Goal: Communication & Community: Connect with others

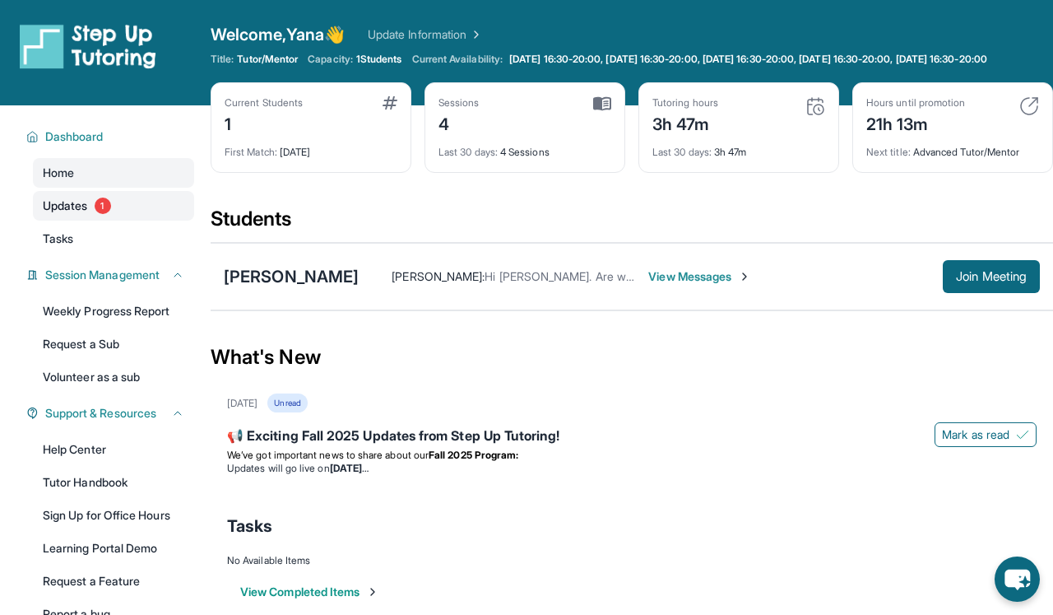
click at [113, 221] on link "Updates 1" at bounding box center [113, 206] width 161 height 30
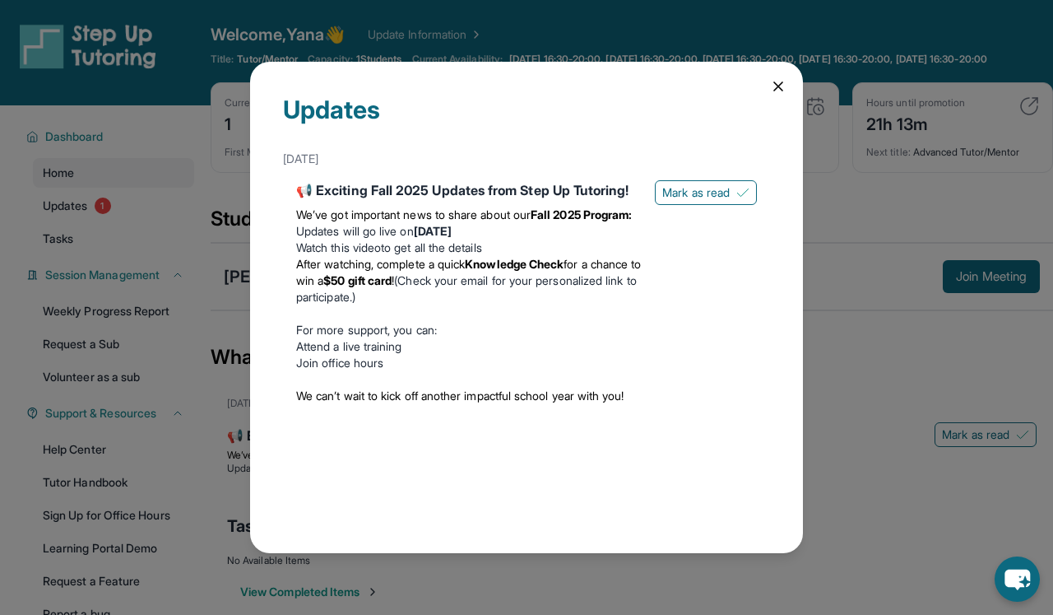
click at [171, 331] on div "Updates [DATE] 📢 Exciting Fall 2025 Updates from Step Up Tutoring! We’ve got im…" at bounding box center [526, 307] width 1053 height 615
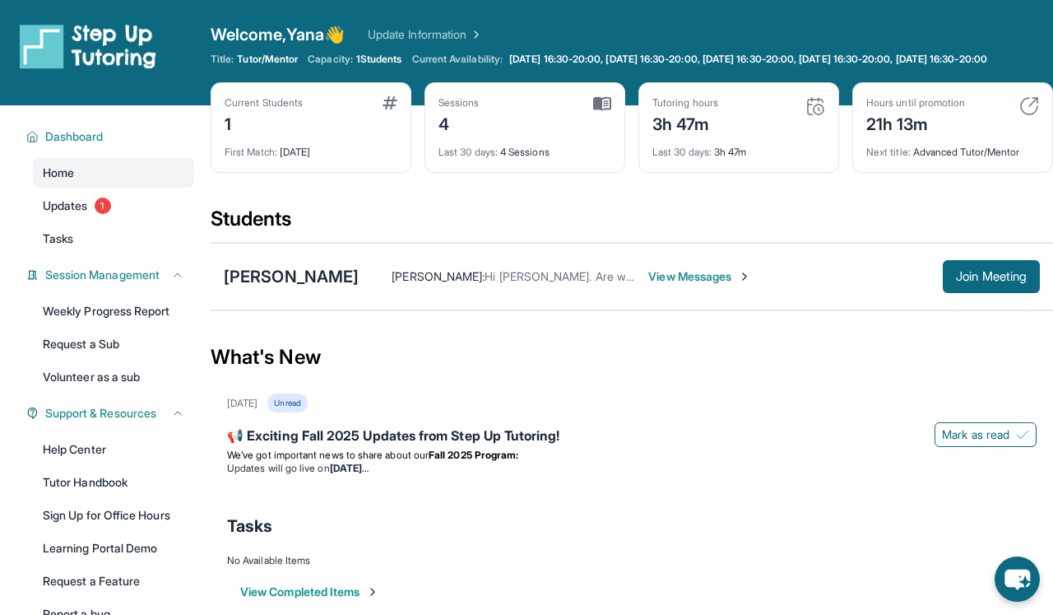
click at [577, 283] on span "Hi [PERSON_NAME]. Are we meeting [DATE]?" at bounding box center [604, 276] width 239 height 14
click at [671, 285] on span "View Messages" at bounding box center [699, 276] width 103 height 16
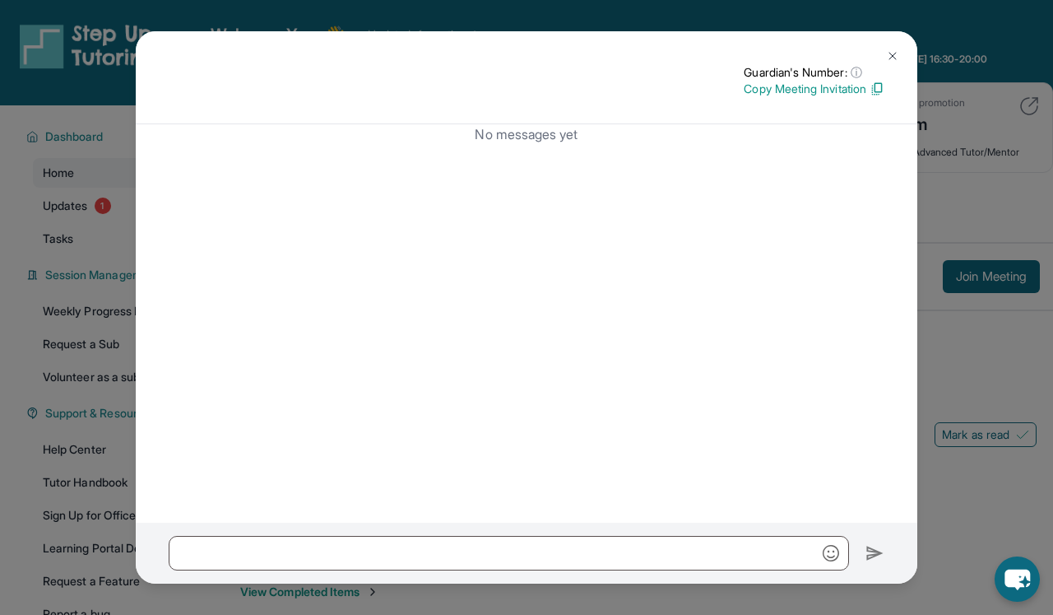
click at [1049, 209] on div "Guardian's Number: ⓘ This isn't the guardian's real number — it's a private for…" at bounding box center [526, 307] width 1053 height 615
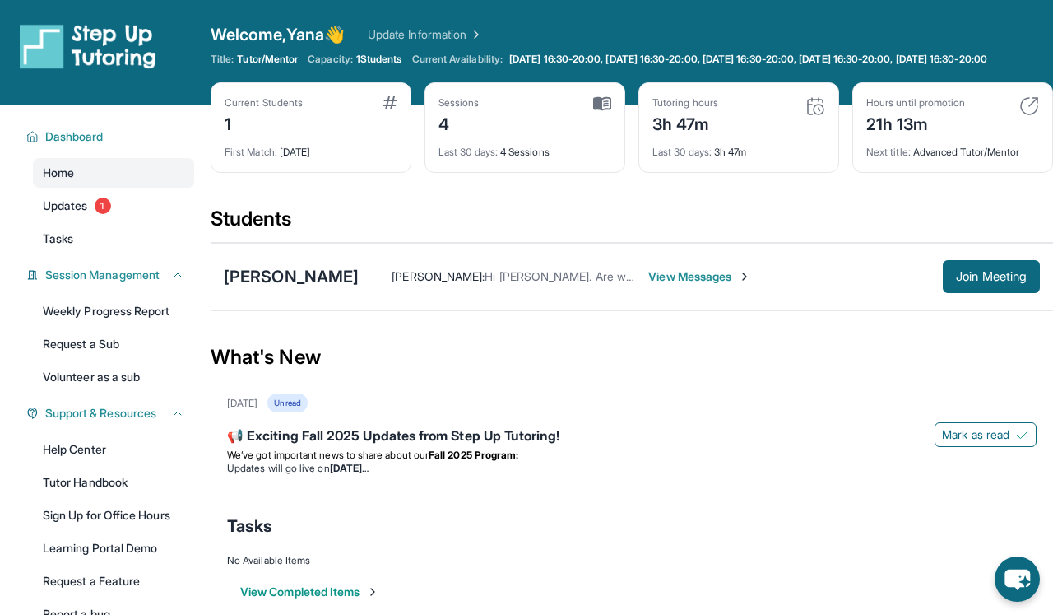
click at [132, 234] on div "Home Updates 1 Tasks" at bounding box center [113, 205] width 161 height 95
click at [132, 221] on link "Updates 1" at bounding box center [113, 206] width 161 height 30
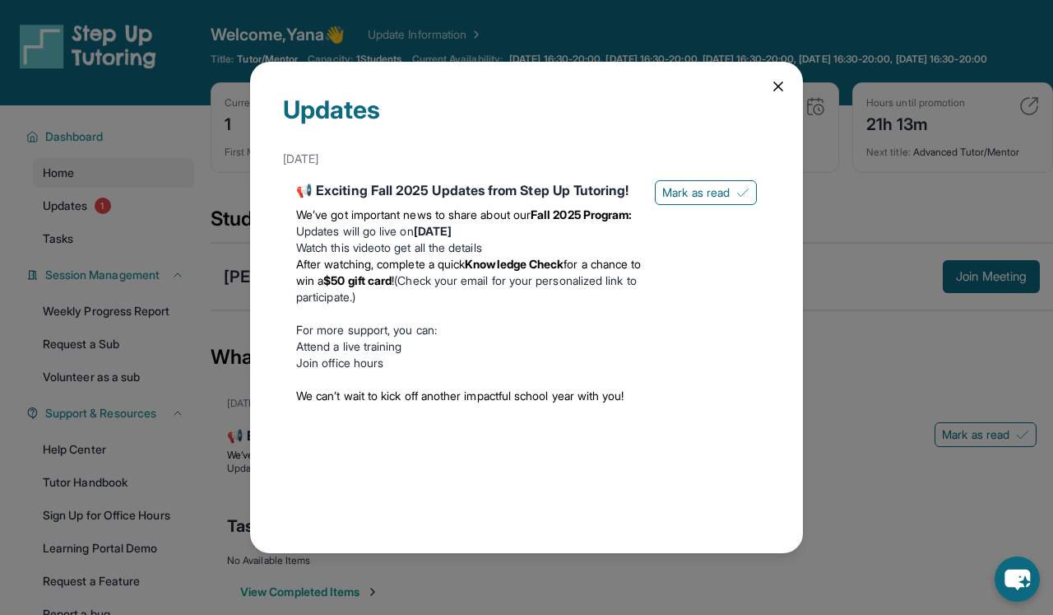
click at [169, 217] on div "Updates [DATE] 📢 Exciting Fall 2025 Updates from Step Up Tutoring! We’ve got im…" at bounding box center [526, 307] width 1053 height 615
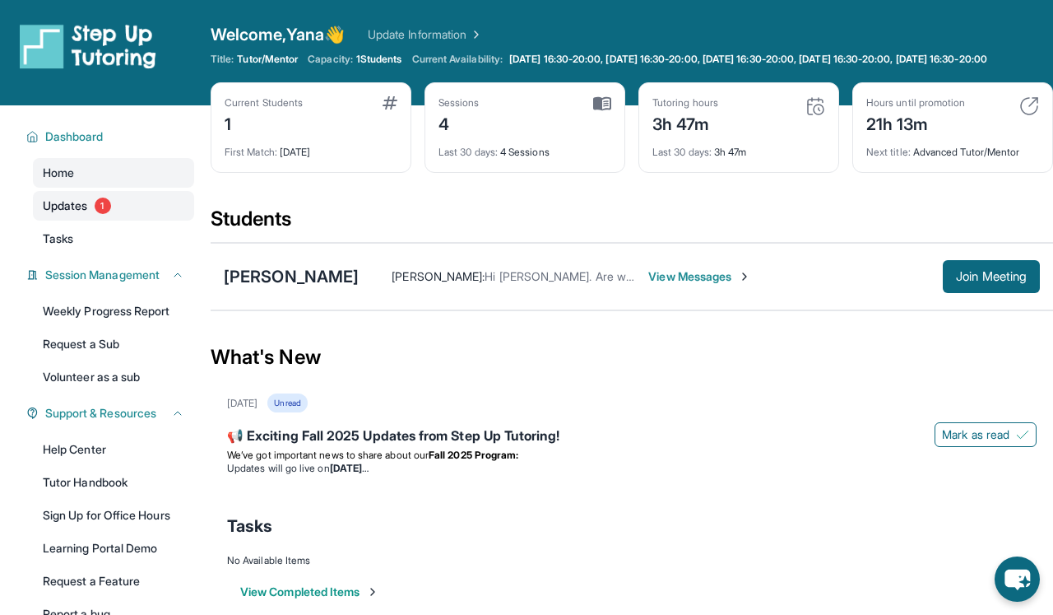
click at [153, 221] on link "Updates 1" at bounding box center [113, 206] width 161 height 30
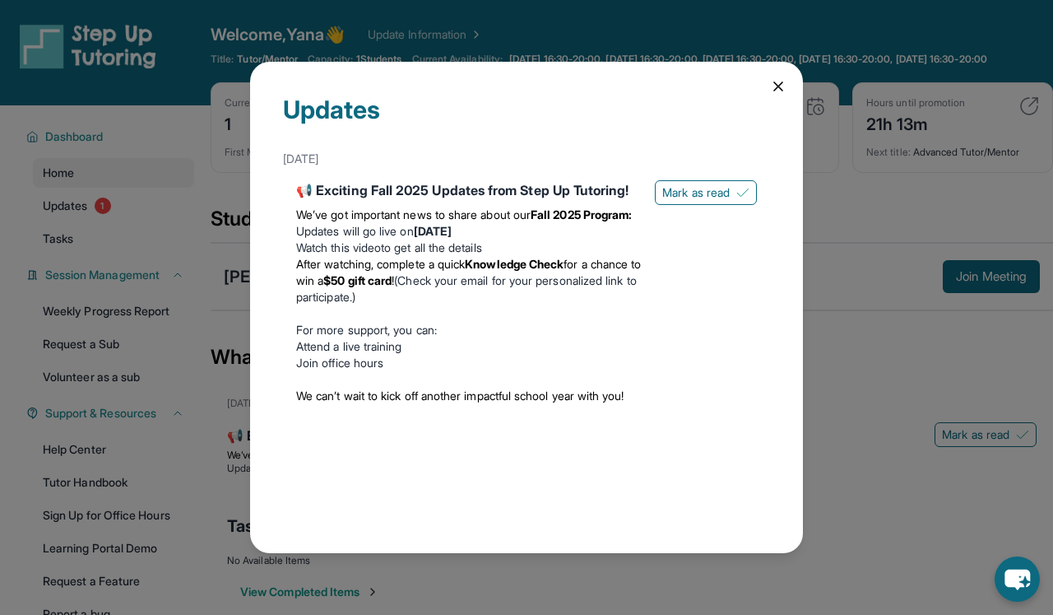
click at [225, 381] on div "Updates [DATE] 📢 Exciting Fall 2025 Updates from Step Up Tutoring! We’ve got im…" at bounding box center [526, 307] width 1053 height 615
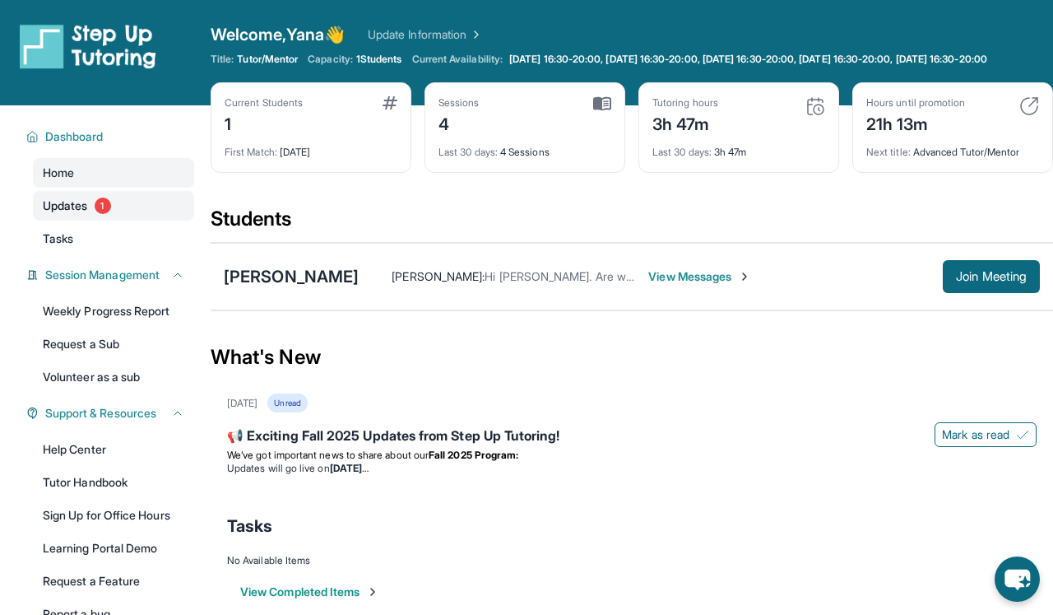
click at [125, 211] on link "Updates 1" at bounding box center [113, 206] width 161 height 30
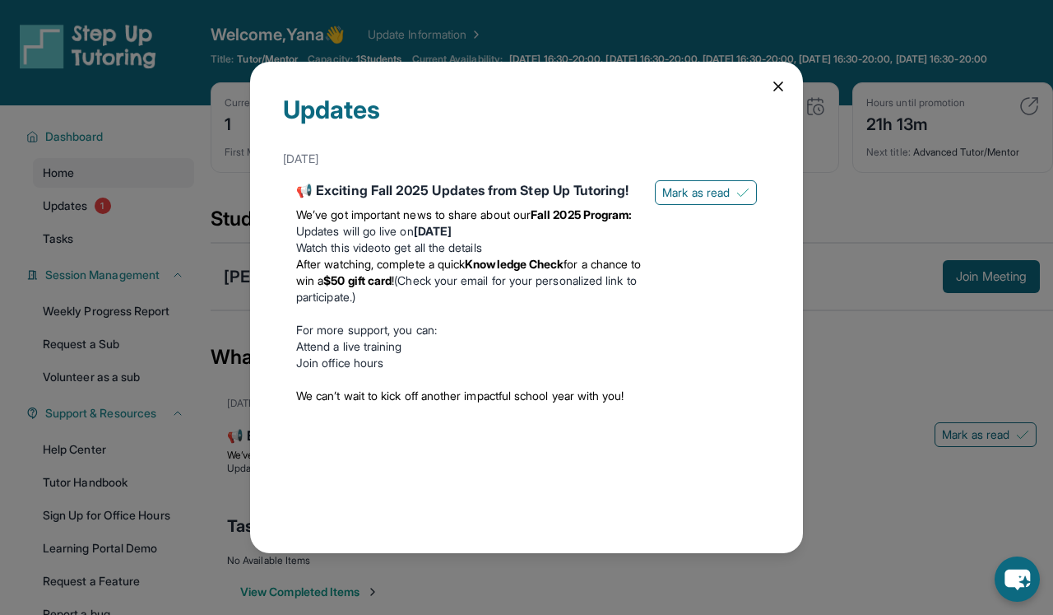
click at [125, 211] on div "Updates [DATE] 📢 Exciting Fall 2025 Updates from Step Up Tutoring! We’ve got im…" at bounding box center [526, 307] width 1053 height 615
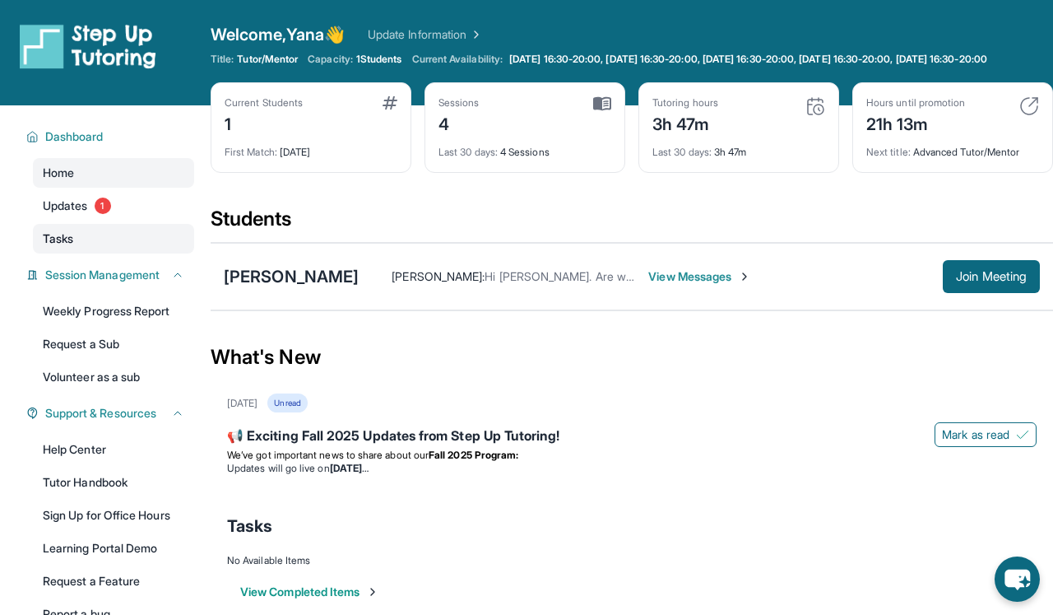
click at [105, 253] on link "Tasks" at bounding box center [113, 239] width 161 height 30
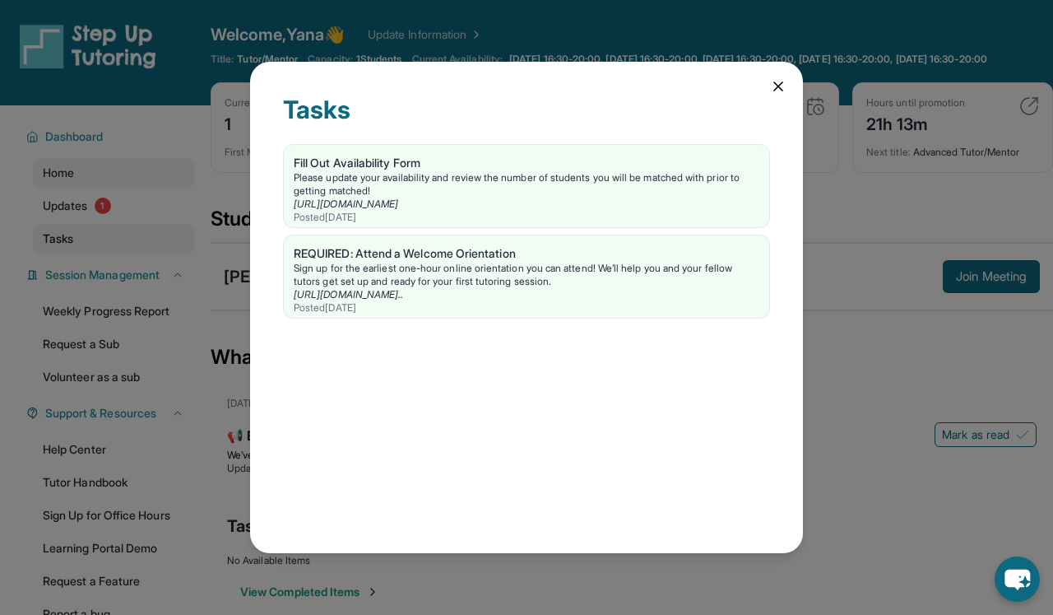
click at [105, 261] on div "Tasks Fill Out Availability Form Please update your availability and review the…" at bounding box center [526, 307] width 1053 height 615
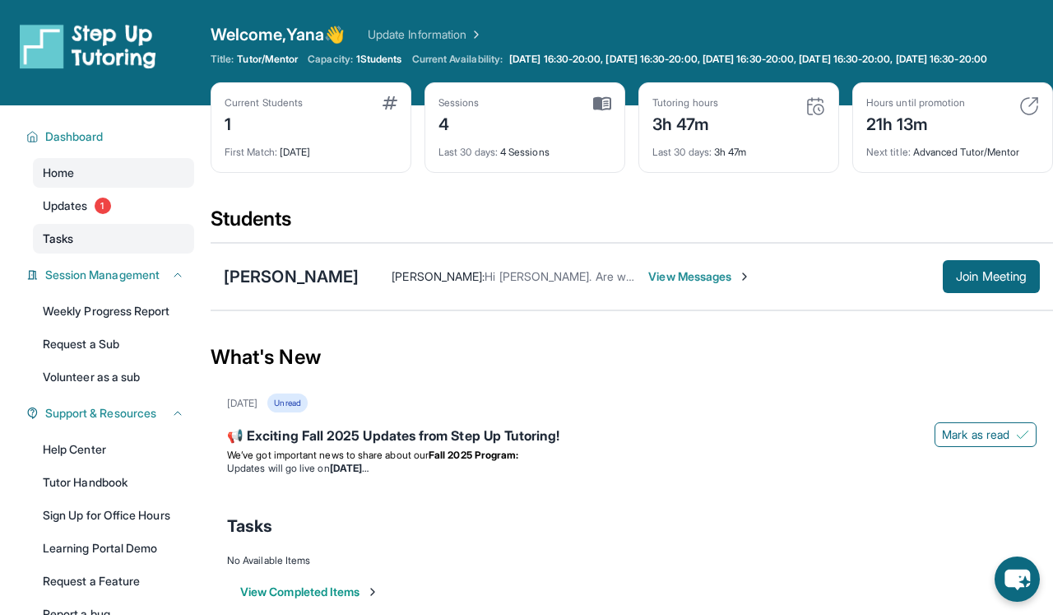
click at [105, 253] on link "Tasks" at bounding box center [113, 239] width 161 height 30
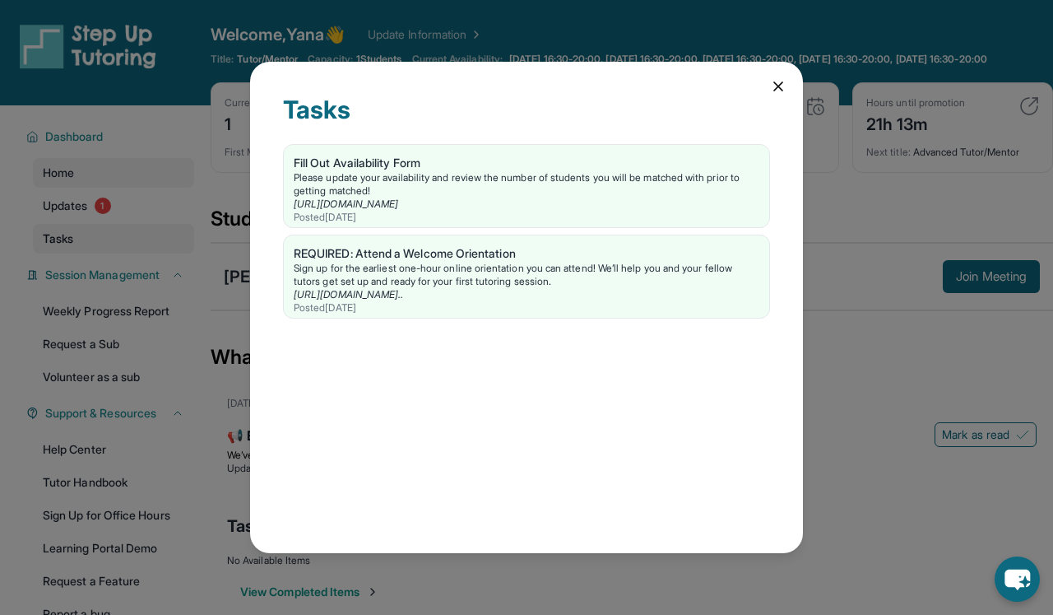
click at [105, 259] on div "Tasks Fill Out Availability Form Please update your availability and review the…" at bounding box center [526, 307] width 1053 height 615
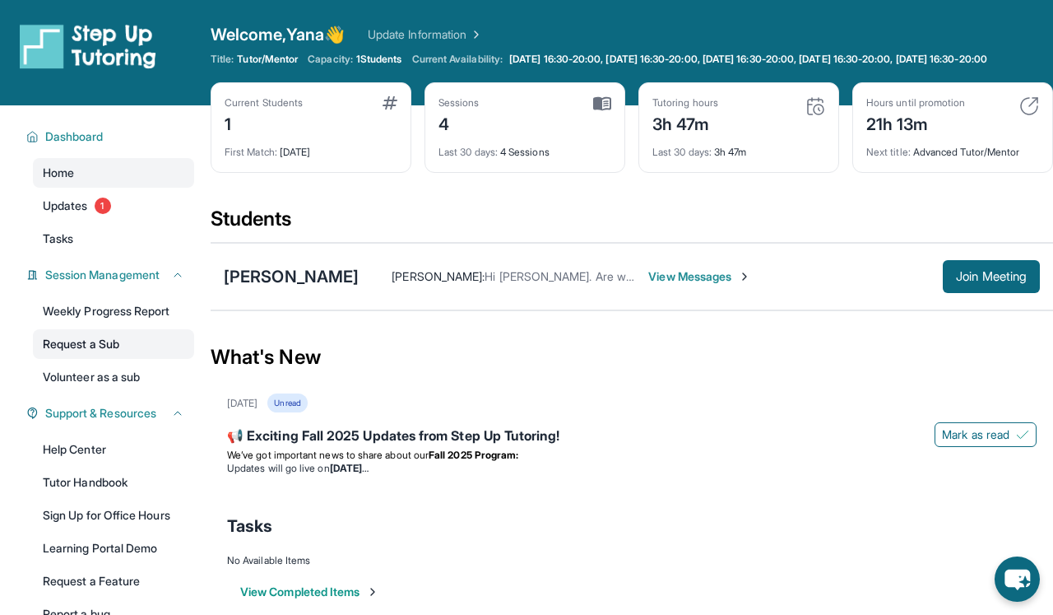
click at [110, 349] on link "Request a Sub" at bounding box center [113, 344] width 161 height 30
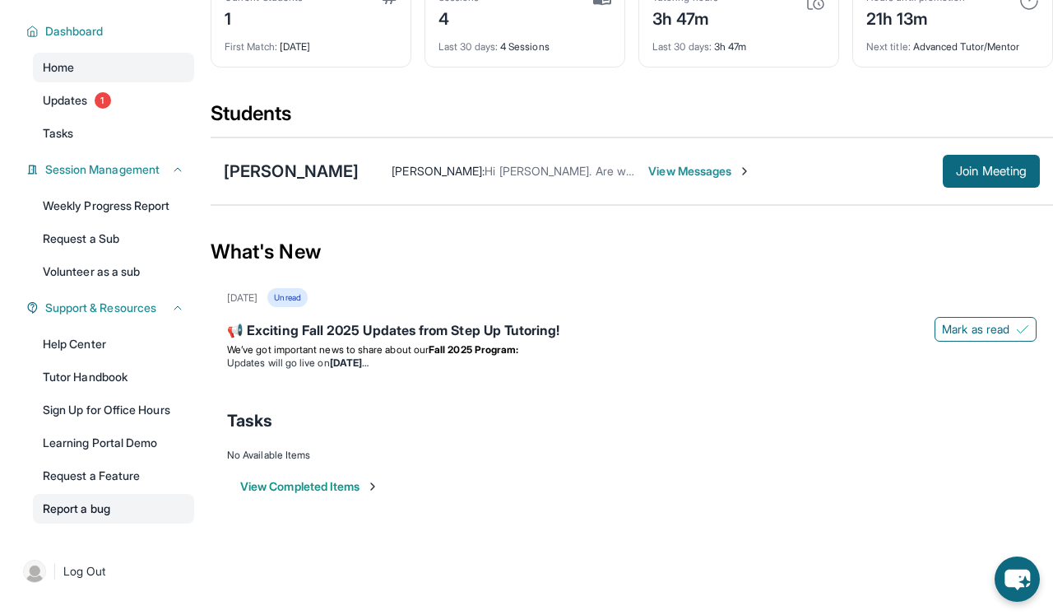
scroll to position [109, 0]
click at [131, 458] on link "Learning Portal Demo" at bounding box center [113, 443] width 161 height 30
click at [86, 359] on link "Help Center" at bounding box center [113, 344] width 161 height 30
click at [143, 440] on link "Learning Portal Demo" at bounding box center [113, 443] width 161 height 30
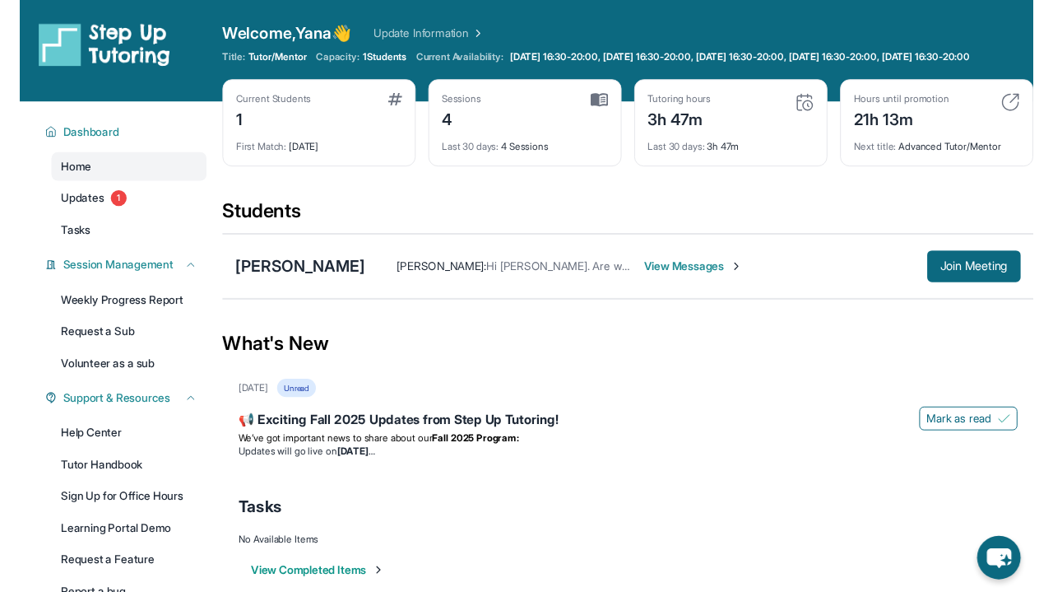
scroll to position [0, 0]
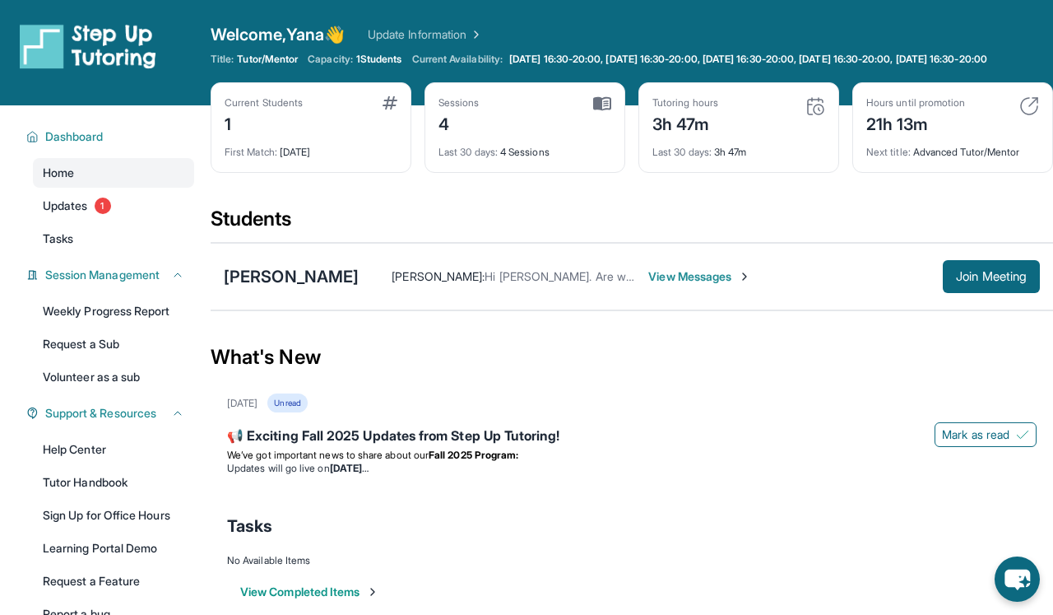
click at [523, 129] on div "Sessions 4" at bounding box center [525, 115] width 173 height 39
click at [112, 221] on link "Updates 1" at bounding box center [113, 206] width 161 height 30
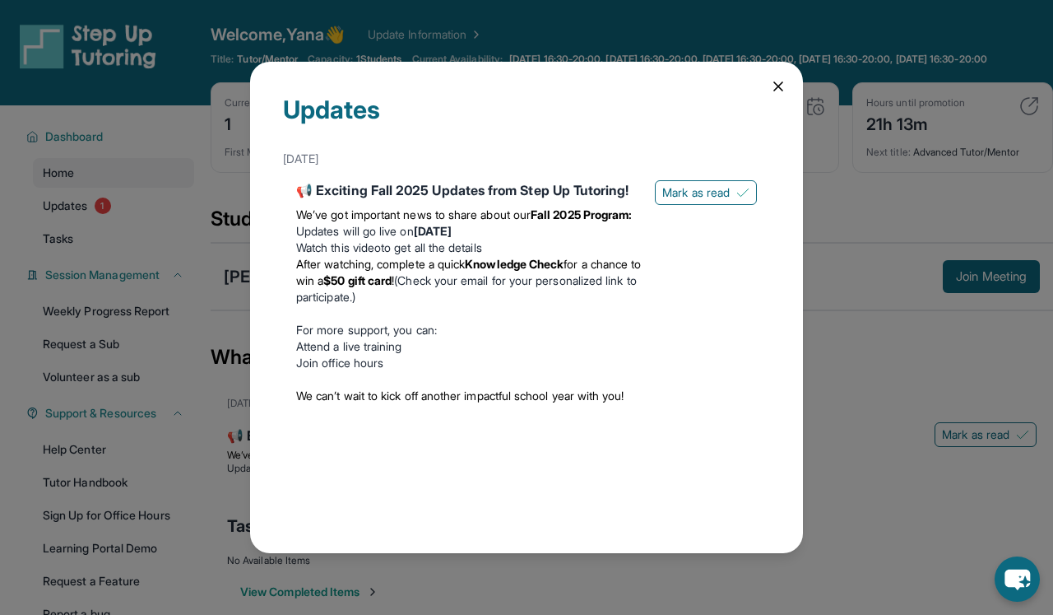
click at [617, 256] on li "Watch this video to get all the details" at bounding box center [469, 247] width 346 height 16
click at [778, 87] on icon at bounding box center [778, 86] width 8 height 8
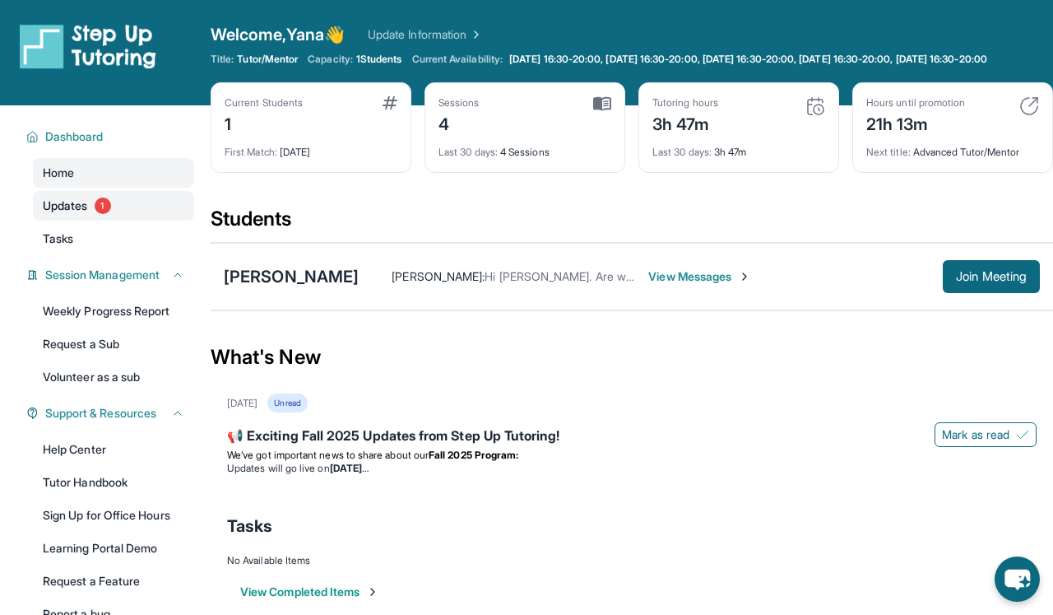
click at [155, 214] on link "Updates 1" at bounding box center [113, 206] width 161 height 30
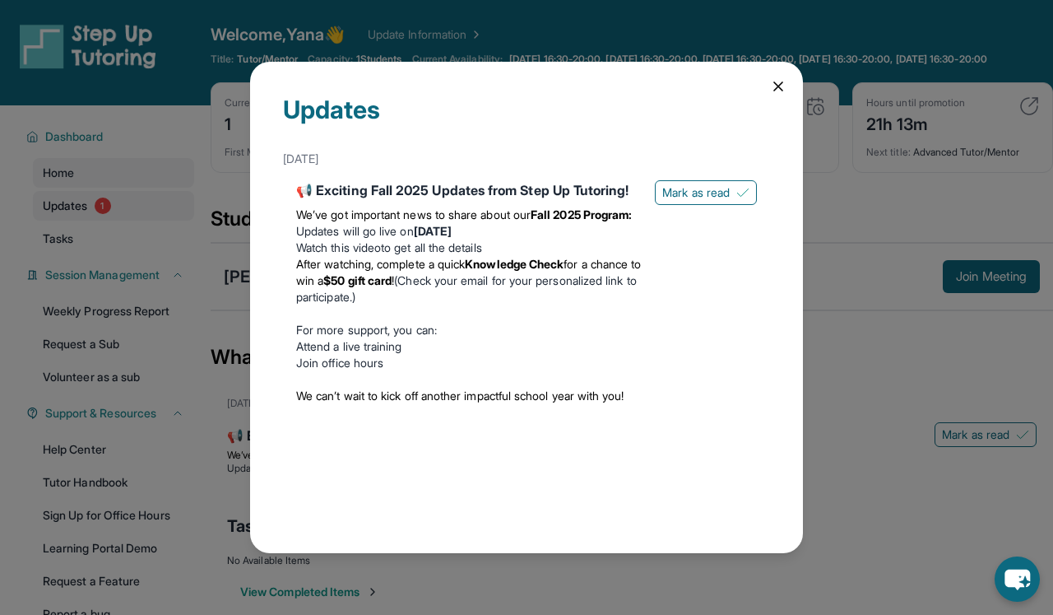
click at [155, 214] on div "Updates [DATE] 📢 Exciting Fall 2025 Updates from Step Up Tutoring! We’ve got im…" at bounding box center [526, 307] width 1053 height 615
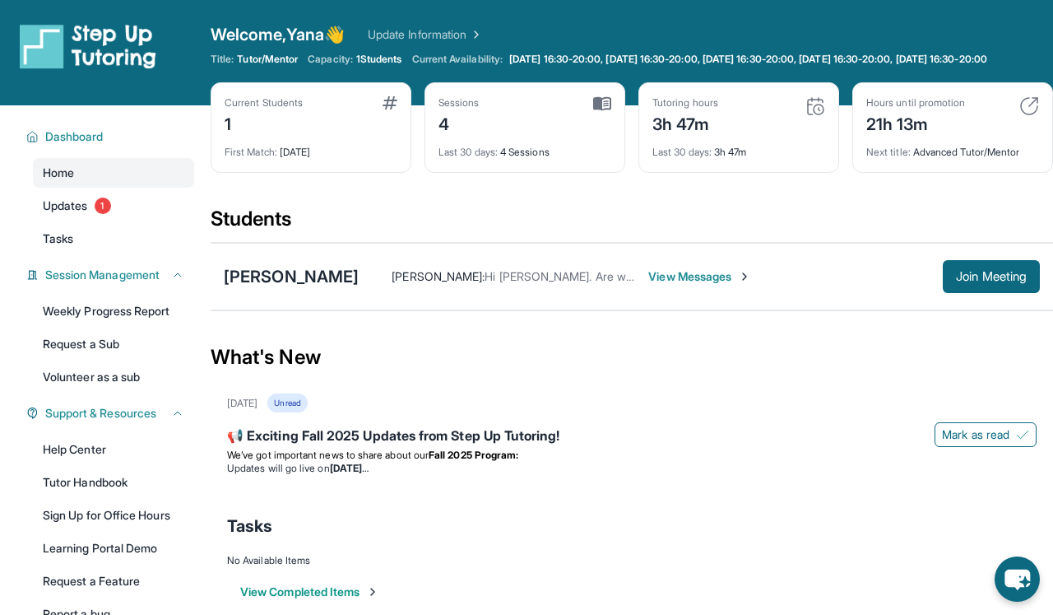
click at [919, 242] on div "Students" at bounding box center [632, 224] width 843 height 36
click at [922, 242] on div "Students" at bounding box center [632, 224] width 843 height 36
click at [977, 266] on div "[PERSON_NAME] [PERSON_NAME] : Hi Yana. Are we meeting [DATE]? View Messages Joi…" at bounding box center [632, 276] width 843 height 67
click at [977, 281] on span "Join Meeting" at bounding box center [991, 277] width 71 height 10
click at [959, 293] on button "Join Meeting" at bounding box center [991, 276] width 97 height 33
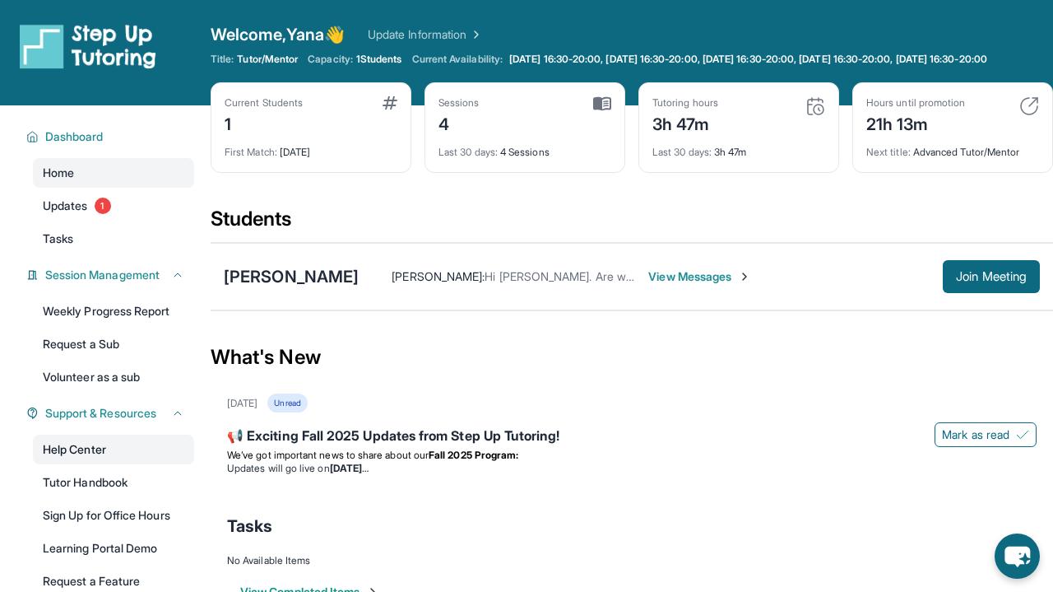
click at [112, 458] on link "Help Center" at bounding box center [113, 449] width 161 height 30
